Goal: Task Accomplishment & Management: Manage account settings

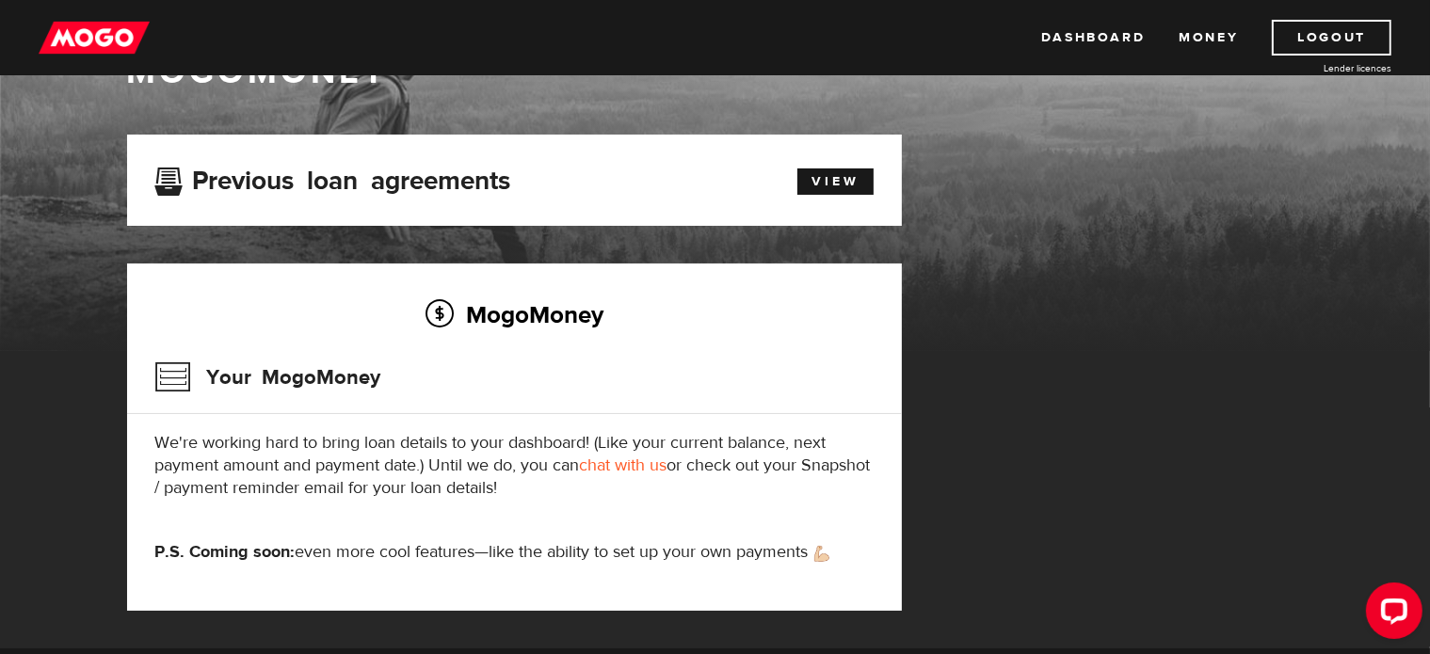
scroll to position [46, 0]
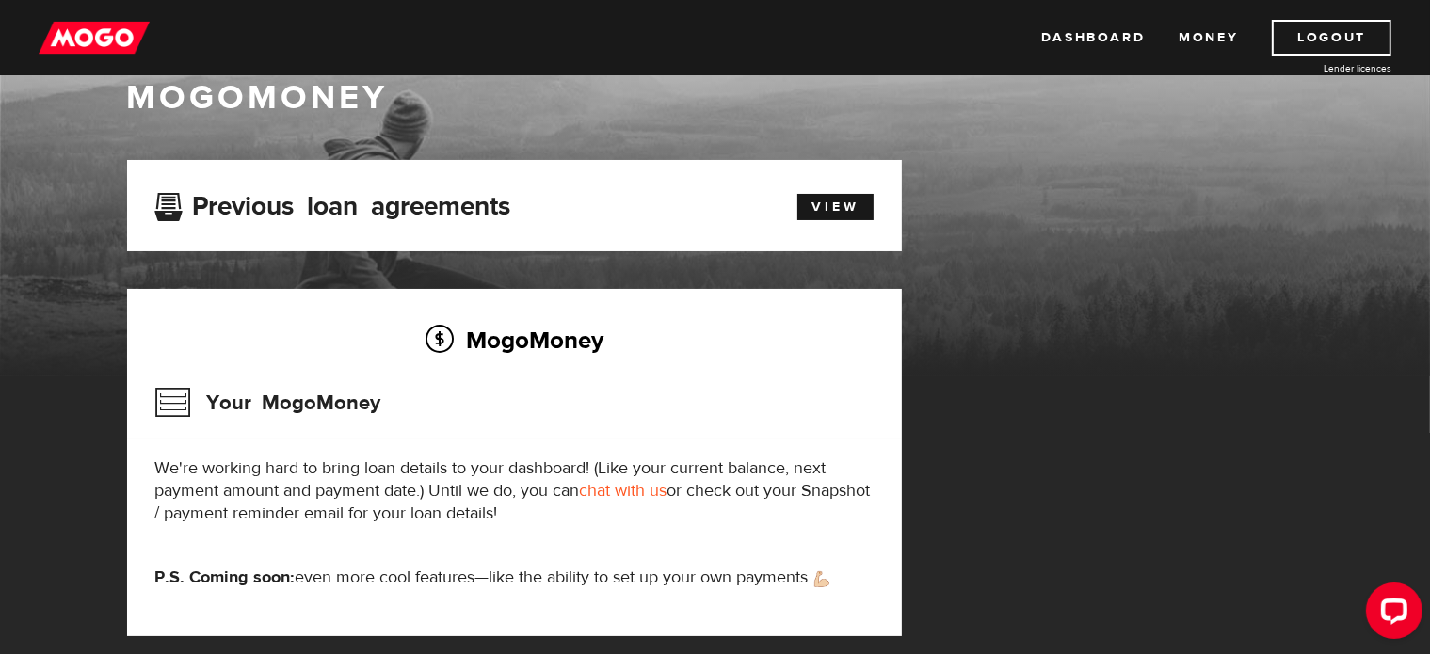
click at [386, 508] on p "We're working hard to bring loan details to your dashboard! (Like your current …" at bounding box center [514, 491] width 718 height 68
click at [151, 399] on div "MogoMoney Your MogoMoney We're working hard to bring loan details to your dashb…" at bounding box center [514, 462] width 775 height 347
click at [173, 387] on h3 "Your MogoMoney" at bounding box center [268, 402] width 226 height 49
click at [693, 202] on div "Previous loan agreements" at bounding box center [452, 205] width 622 height 35
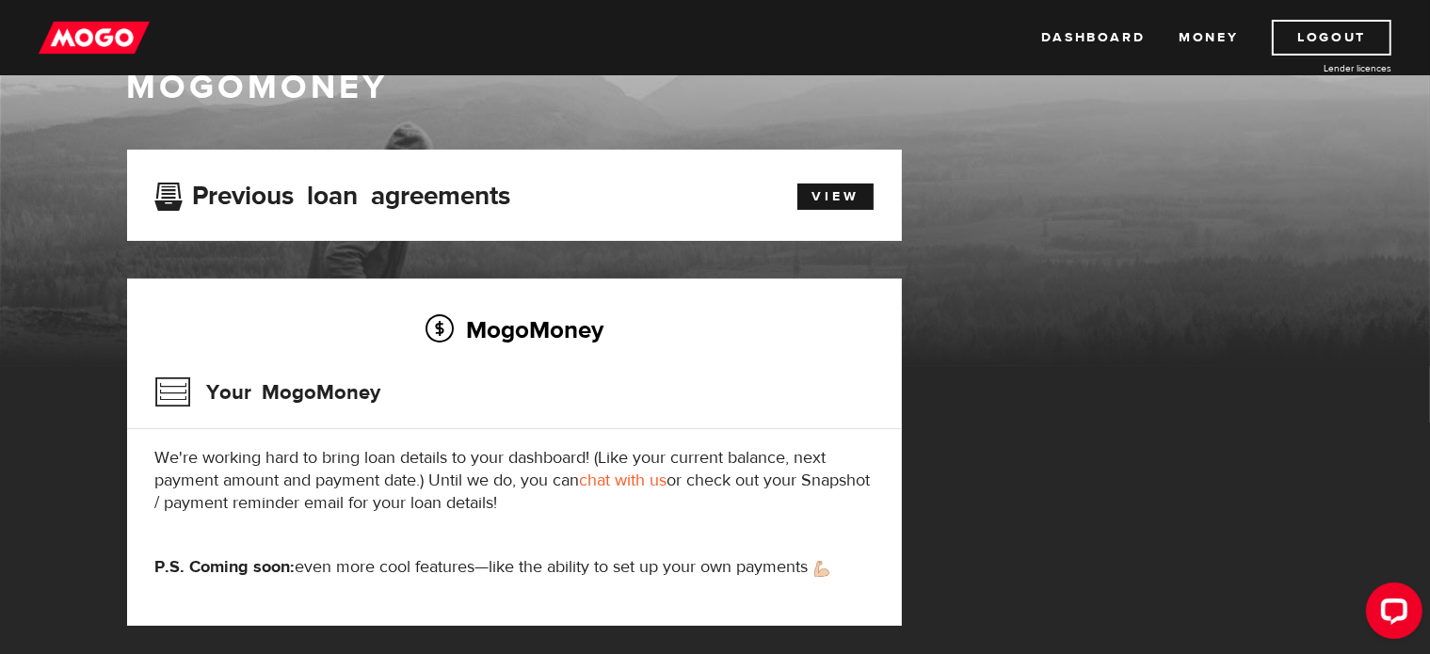
scroll to position [0, 0]
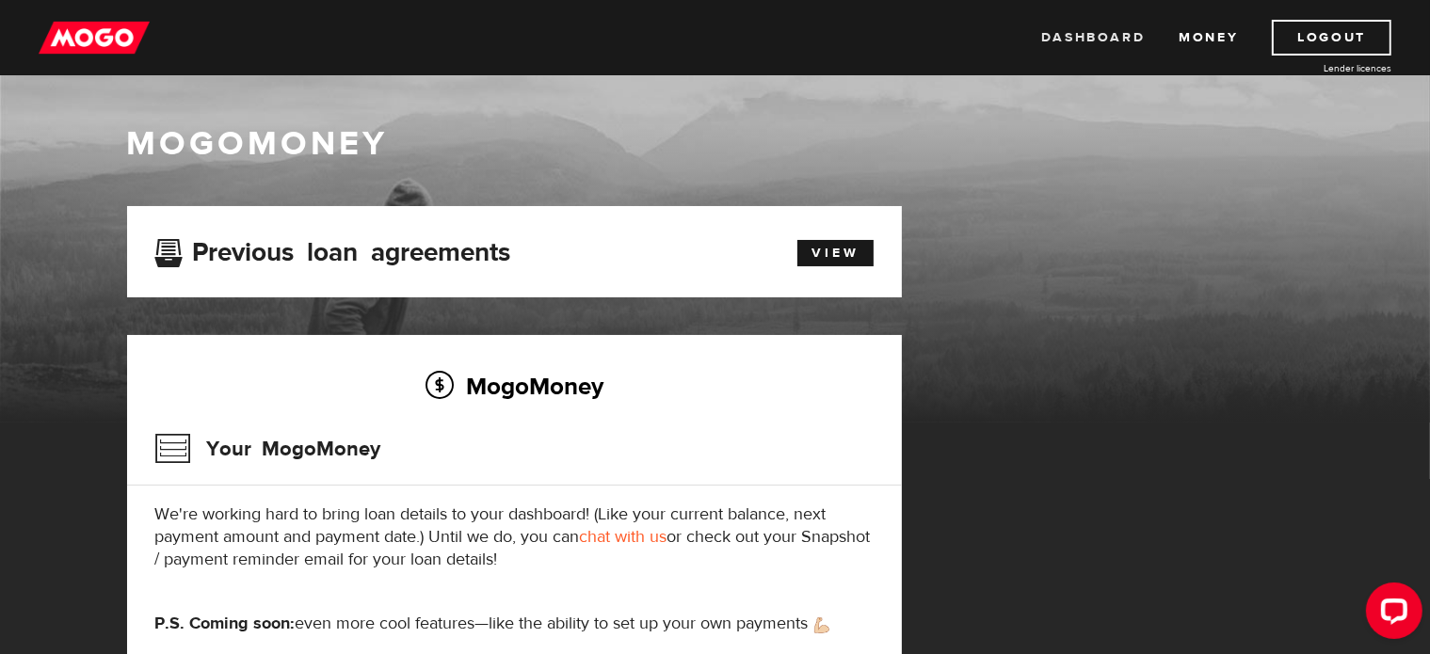
click at [1066, 40] on link "Dashboard" at bounding box center [1093, 38] width 104 height 36
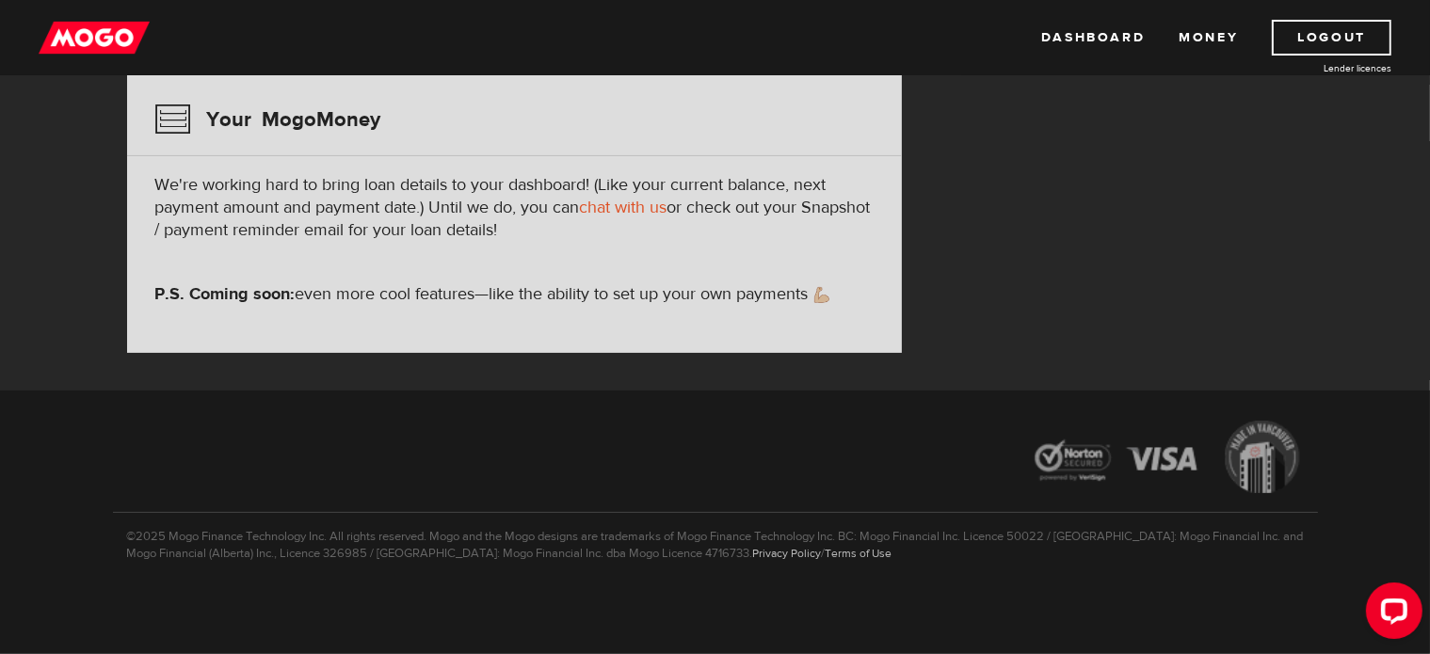
scroll to position [328, 0]
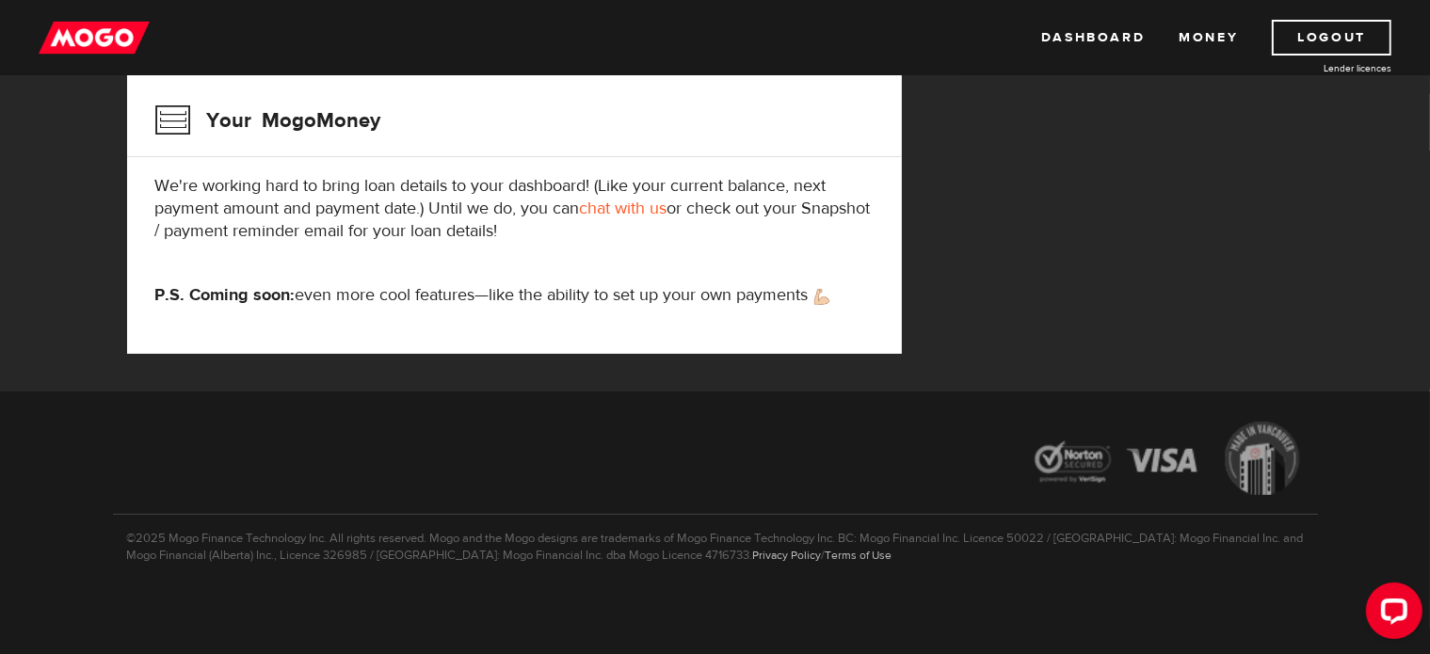
click at [1207, 261] on div "MogoMoney Your MogoMoney application Expired Your MogoMoney credit decision has…" at bounding box center [715, 135] width 1205 height 514
click at [1307, 29] on link "Logout" at bounding box center [1332, 38] width 120 height 36
